Goal: Use online tool/utility: Utilize a website feature to perform a specific function

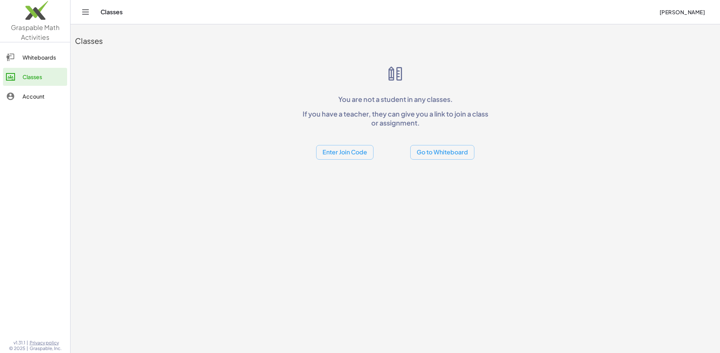
click at [432, 149] on button "Go to Whiteboard" at bounding box center [442, 152] width 64 height 15
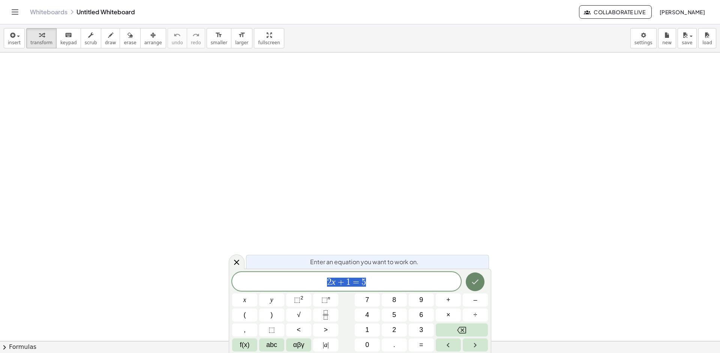
click at [474, 280] on icon "Done" at bounding box center [474, 281] width 9 height 9
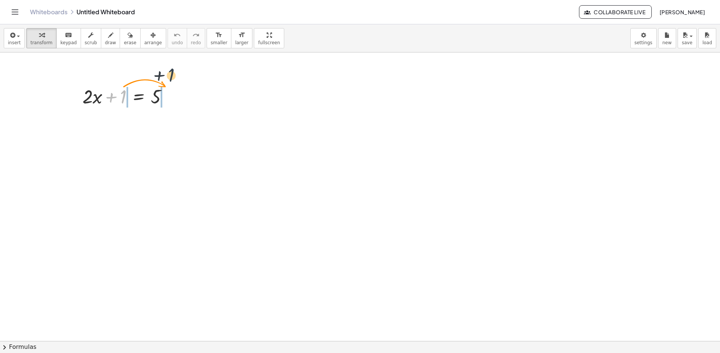
drag, startPoint x: 124, startPoint y: 96, endPoint x: 231, endPoint y: 91, distance: 106.5
click at [231, 91] on div "+ 1 + · 2 · x + 1 = 5" at bounding box center [360, 340] width 720 height 577
drag, startPoint x: 126, startPoint y: 94, endPoint x: 189, endPoint y: 97, distance: 63.1
click at [109, 124] on div at bounding box center [128, 121] width 147 height 25
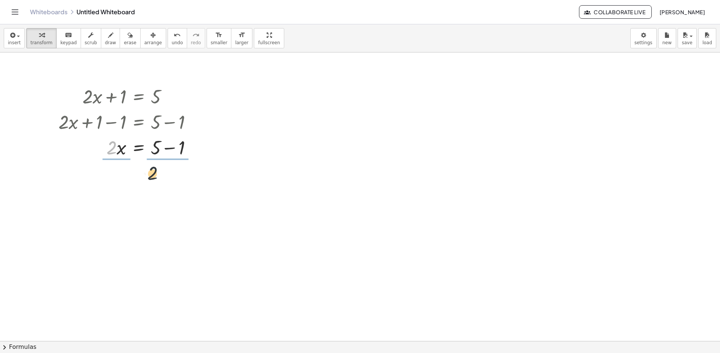
drag, startPoint x: 109, startPoint y: 151, endPoint x: 184, endPoint y: 178, distance: 80.5
click at [118, 180] on div at bounding box center [128, 178] width 147 height 37
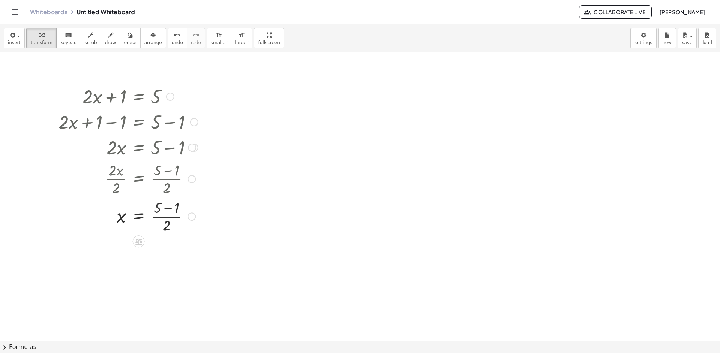
click at [172, 215] on div at bounding box center [128, 215] width 147 height 37
click at [167, 208] on div at bounding box center [128, 215] width 147 height 37
click at [157, 254] on div at bounding box center [128, 253] width 147 height 37
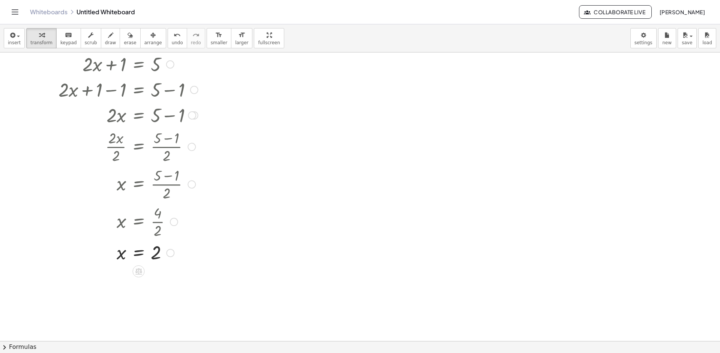
scroll to position [37, 0]
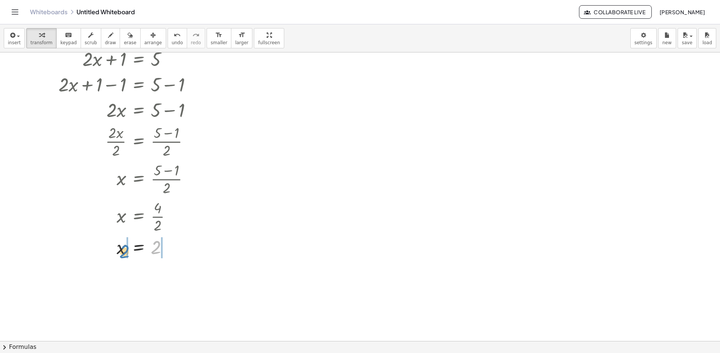
drag, startPoint x: 154, startPoint y: 252, endPoint x: 123, endPoint y: 256, distance: 31.7
click at [123, 256] on div at bounding box center [128, 247] width 147 height 25
click at [169, 276] on div at bounding box center [130, 271] width 151 height 25
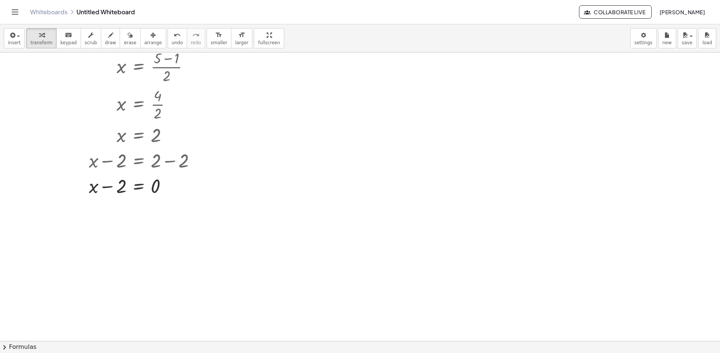
scroll to position [150, 0]
drag, startPoint x: 96, startPoint y: 189, endPoint x: 198, endPoint y: 190, distance: 101.9
click at [198, 190] on div at bounding box center [130, 184] width 151 height 25
click at [78, 211] on div at bounding box center [130, 210] width 151 height 25
click at [156, 237] on div at bounding box center [130, 236] width 151 height 25
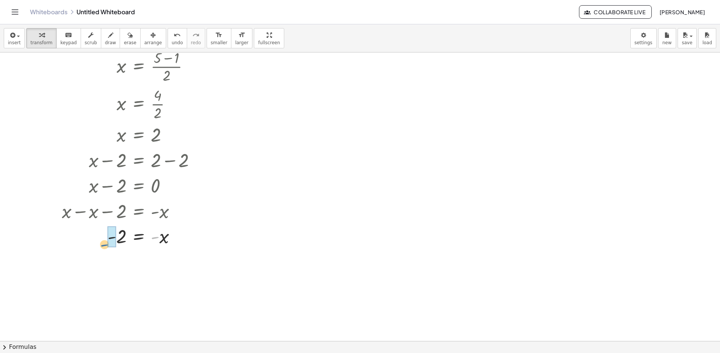
drag, startPoint x: 155, startPoint y: 238, endPoint x: 104, endPoint y: 245, distance: 51.4
click at [104, 245] on div at bounding box center [130, 236] width 151 height 25
drag, startPoint x: 154, startPoint y: 265, endPoint x: 91, endPoint y: 255, distance: 64.1
click at [91, 255] on div at bounding box center [130, 260] width 151 height 25
drag, startPoint x: 124, startPoint y: 278, endPoint x: 203, endPoint y: 280, distance: 78.7
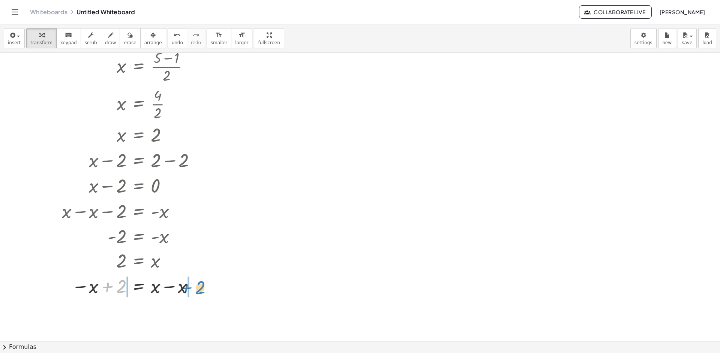
click at [203, 280] on div at bounding box center [130, 285] width 151 height 25
drag, startPoint x: 103, startPoint y: 287, endPoint x: 123, endPoint y: 289, distance: 20.3
click at [103, 287] on div at bounding box center [134, 285] width 189 height 25
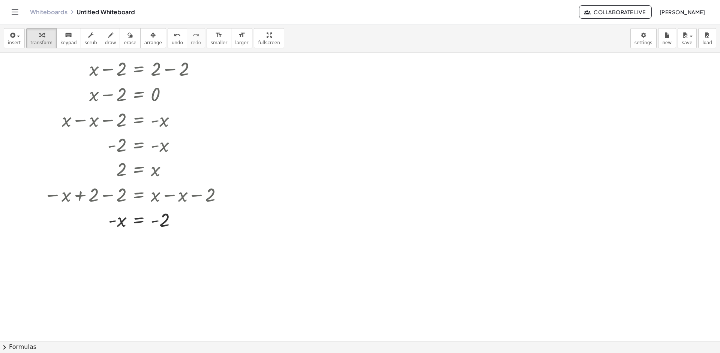
scroll to position [262, 0]
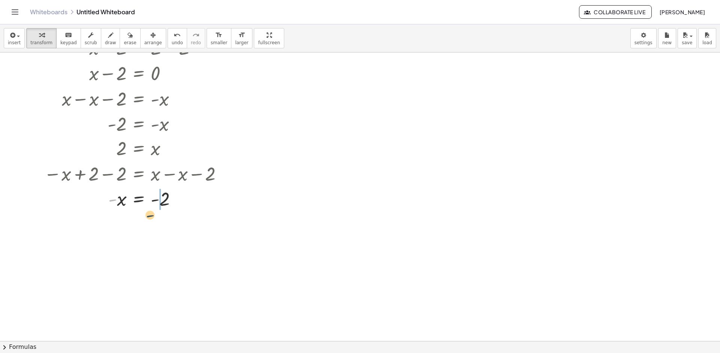
drag, startPoint x: 114, startPoint y: 202, endPoint x: 177, endPoint y: 215, distance: 64.2
click at [156, 226] on div at bounding box center [134, 223] width 189 height 25
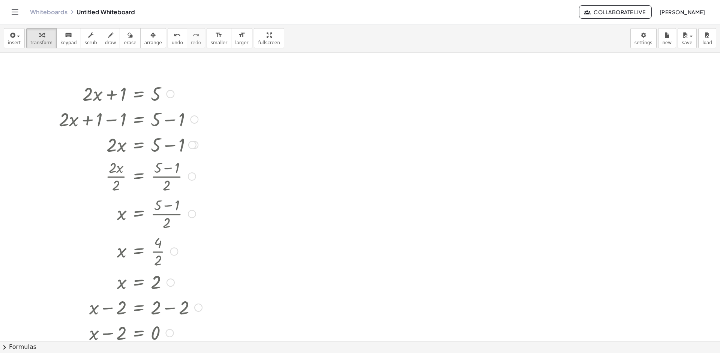
scroll to position [0, 0]
